Goal: Information Seeking & Learning: Learn about a topic

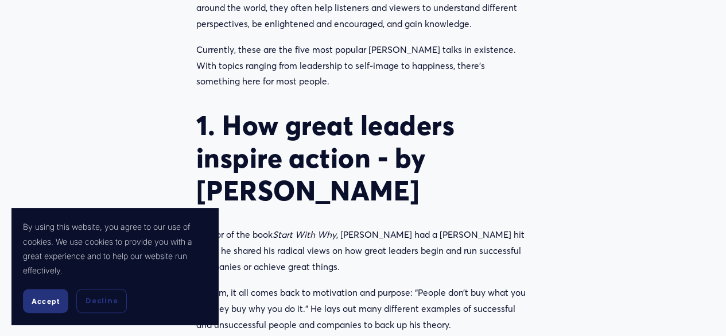
scroll to position [856, 0]
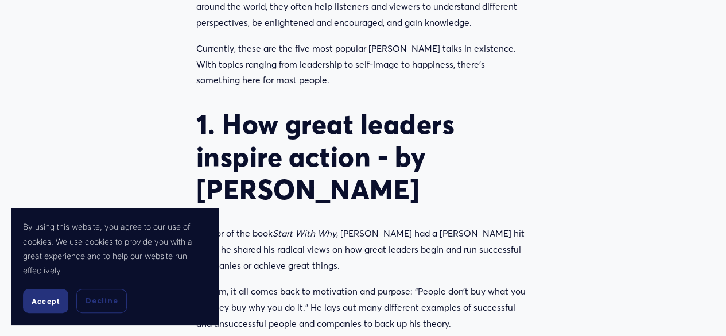
click at [56, 297] on span "Accept" at bounding box center [46, 301] width 28 height 9
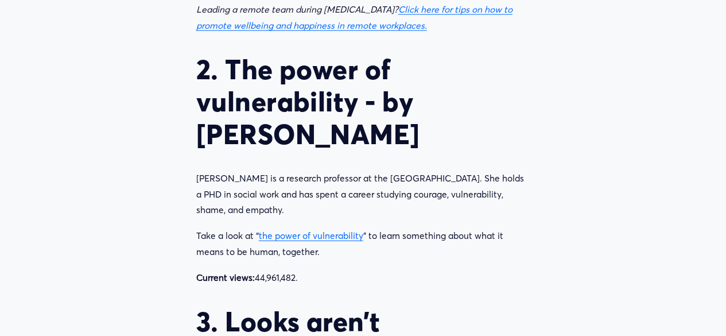
scroll to position [1252, 0]
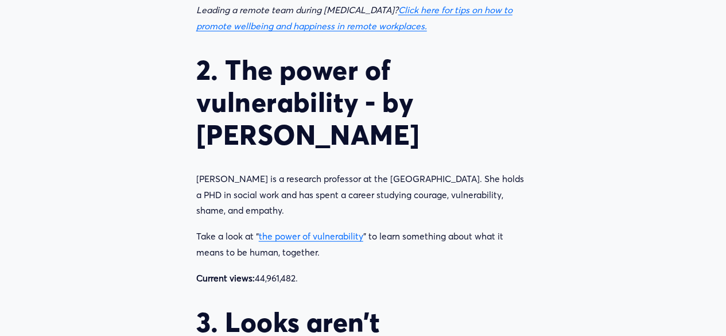
click at [307, 242] on link "the power of vulnerability" at bounding box center [311, 236] width 104 height 11
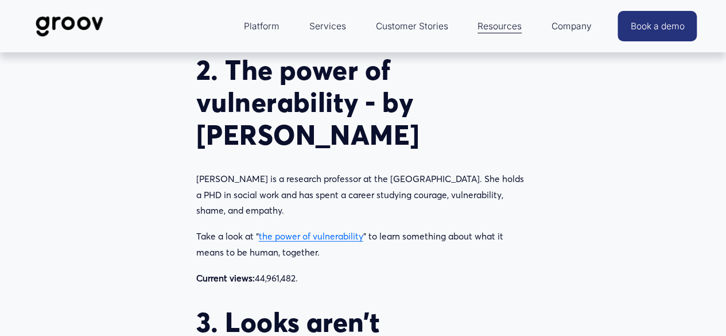
drag, startPoint x: 304, startPoint y: 244, endPoint x: 292, endPoint y: 220, distance: 27.0
drag, startPoint x: 292, startPoint y: 220, endPoint x: 297, endPoint y: 236, distance: 17.4
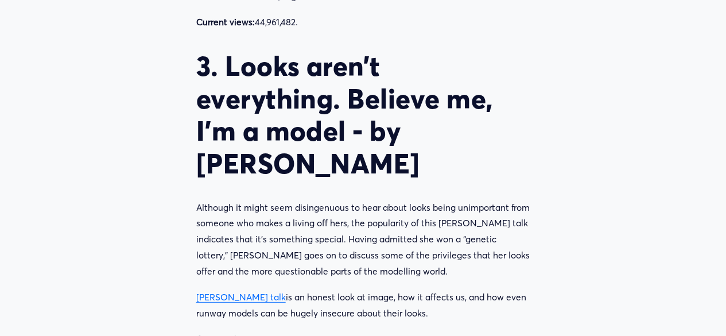
scroll to position [1505, 0]
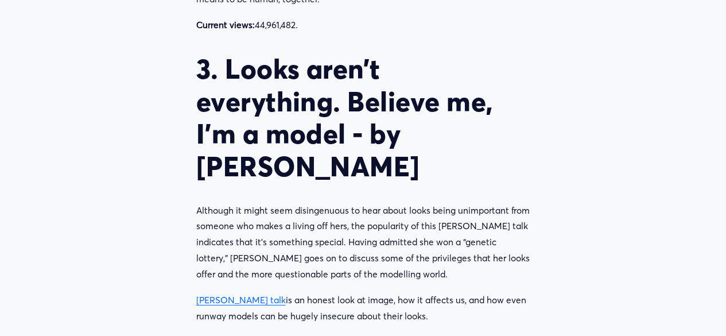
click at [456, 145] on h2 "3. Looks aren’t everything. Believe me, I’m a model - by [PERSON_NAME]" at bounding box center [363, 118] width 334 height 130
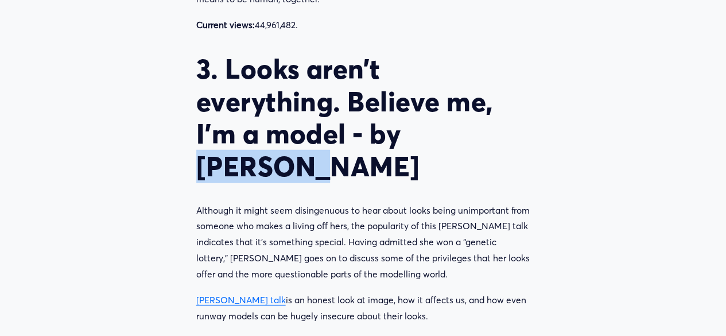
click at [456, 145] on h2 "3. Looks aren’t everything. Believe me, I’m a model - by [PERSON_NAME]" at bounding box center [363, 118] width 334 height 130
copy h2 "Cameron Russell"
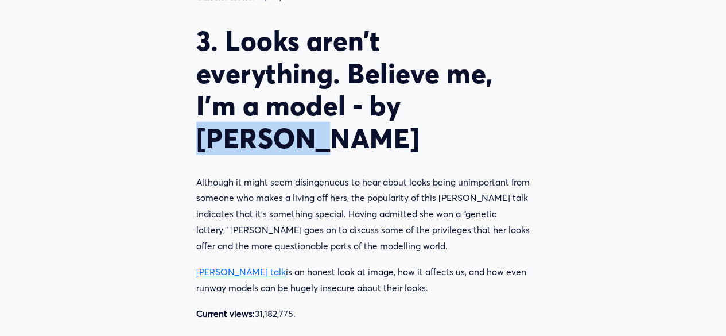
scroll to position [1534, 0]
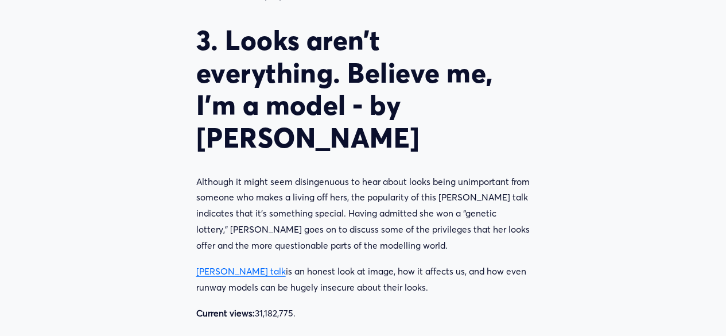
click at [314, 168] on div "TED stands for technology, entertainment, and design, and is a nonprofit organi…" at bounding box center [363, 204] width 334 height 1915
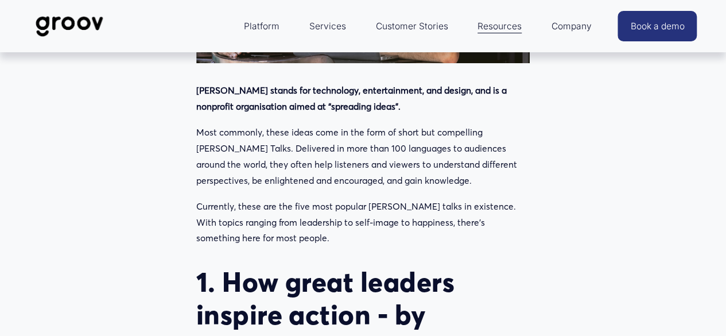
scroll to position [688, 0]
